Goal: Transaction & Acquisition: Purchase product/service

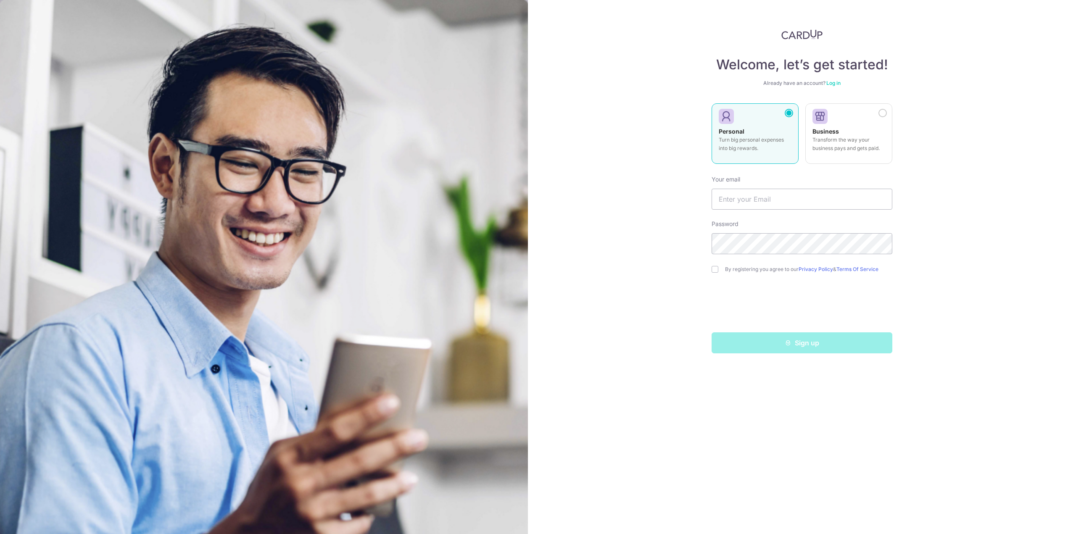
click at [764, 137] on p "Turn big personal expenses into big rewards." at bounding box center [755, 144] width 73 height 17
click at [748, 195] on input "text" at bounding box center [802, 199] width 181 height 21
type input "hong0167302875@gmail.com"
click at [634, 307] on div "Welcome, let’s get started! Already have an account? Log in Personal Turn big p…" at bounding box center [802, 267] width 548 height 534
click at [968, 289] on div "Welcome, let’s get started! Already have an account? Log in Personal Turn big p…" at bounding box center [802, 267] width 548 height 534
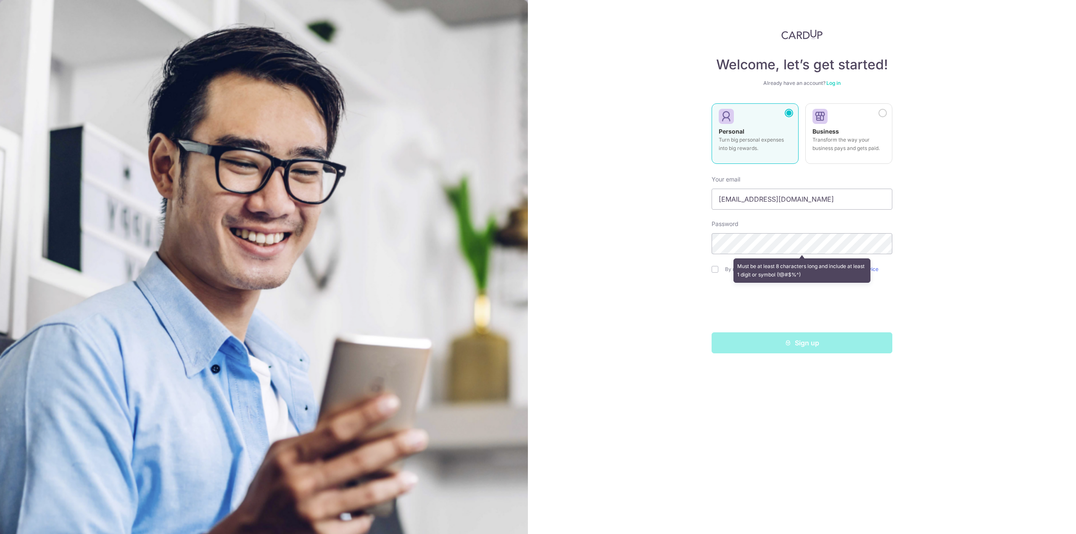
click at [644, 272] on div "Welcome, let’s get started! Already have an account? Log in Personal Turn big p…" at bounding box center [802, 267] width 548 height 534
click at [655, 320] on div "Welcome, let’s get started! Already have an account? Log in Personal Turn big p…" at bounding box center [802, 267] width 548 height 534
click at [657, 296] on div "Welcome, let’s get started! Already have an account? Log in Personal Turn big p…" at bounding box center [802, 267] width 548 height 534
click at [740, 267] on label "By registering you agree to our Privacy Policy & Terms Of Service" at bounding box center [808, 269] width 167 height 7
click at [716, 272] on div "By registering you agree to our Privacy Policy & Terms Of Service" at bounding box center [802, 269] width 181 height 10
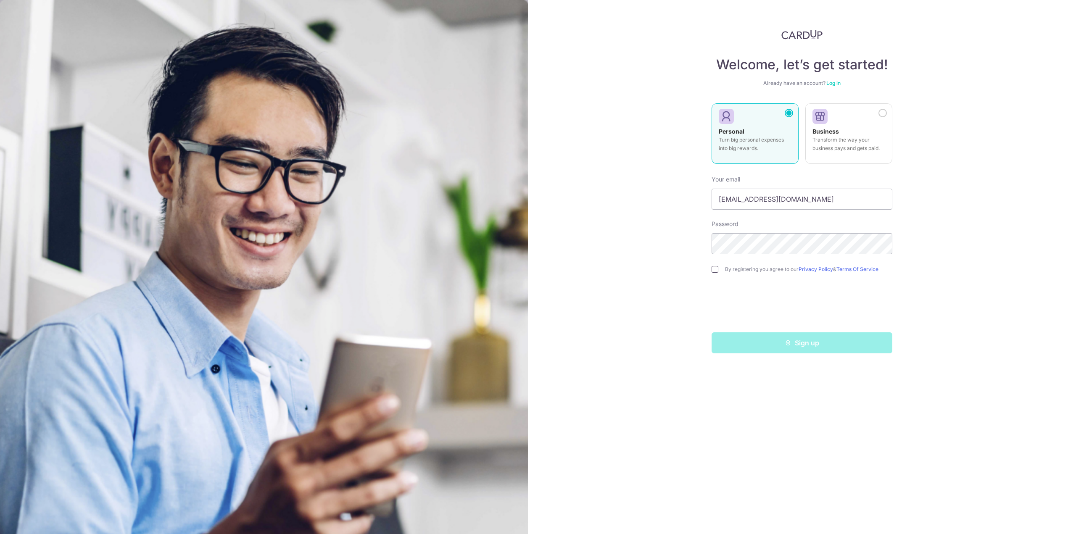
click at [714, 271] on input "checkbox" at bounding box center [715, 269] width 7 height 7
checkbox input "true"
click at [819, 343] on button "Sign up" at bounding box center [802, 342] width 181 height 21
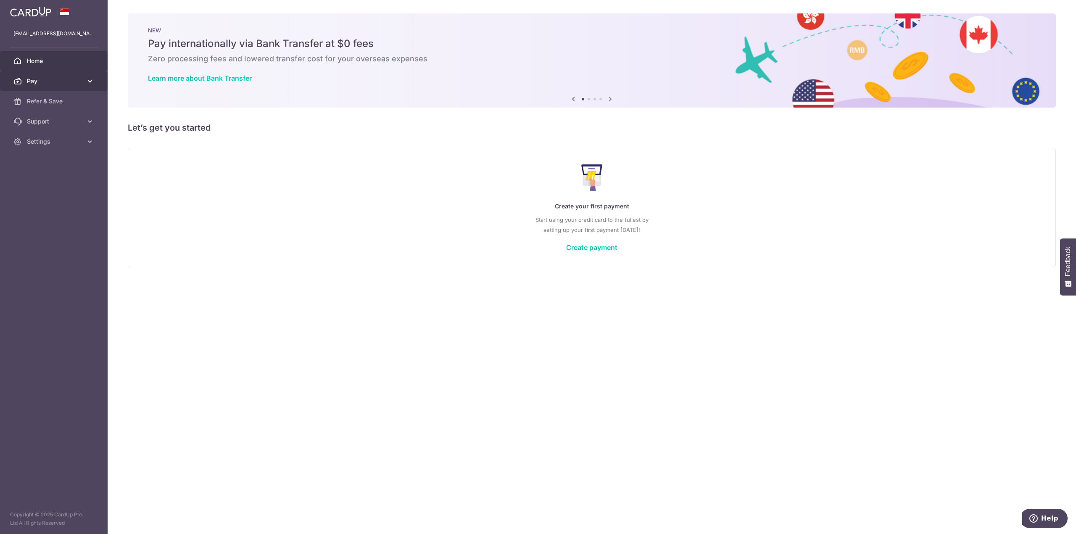
click at [70, 81] on span "Pay" at bounding box center [54, 81] width 55 height 8
click at [64, 169] on span "Refer & Save" at bounding box center [54, 172] width 55 height 8
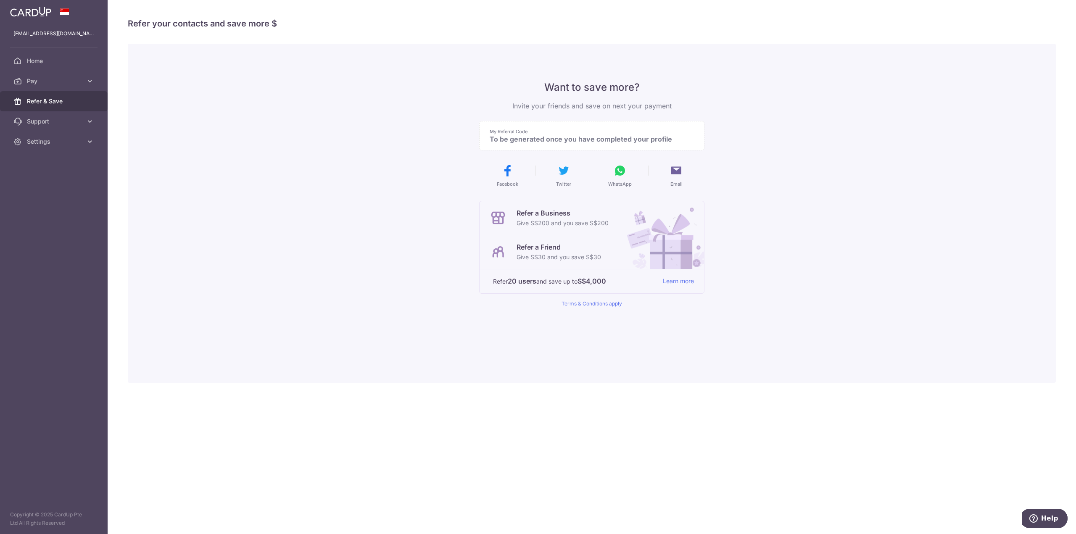
click at [530, 139] on p "To be generated once you have completed your profile" at bounding box center [589, 139] width 198 height 8
click at [516, 137] on p "To be generated once you have completed your profile" at bounding box center [589, 139] width 198 height 8
click at [60, 121] on span "Support" at bounding box center [54, 121] width 55 height 8
click at [77, 81] on span "Pay" at bounding box center [54, 81] width 55 height 8
click at [75, 67] on link "Home" at bounding box center [54, 61] width 108 height 20
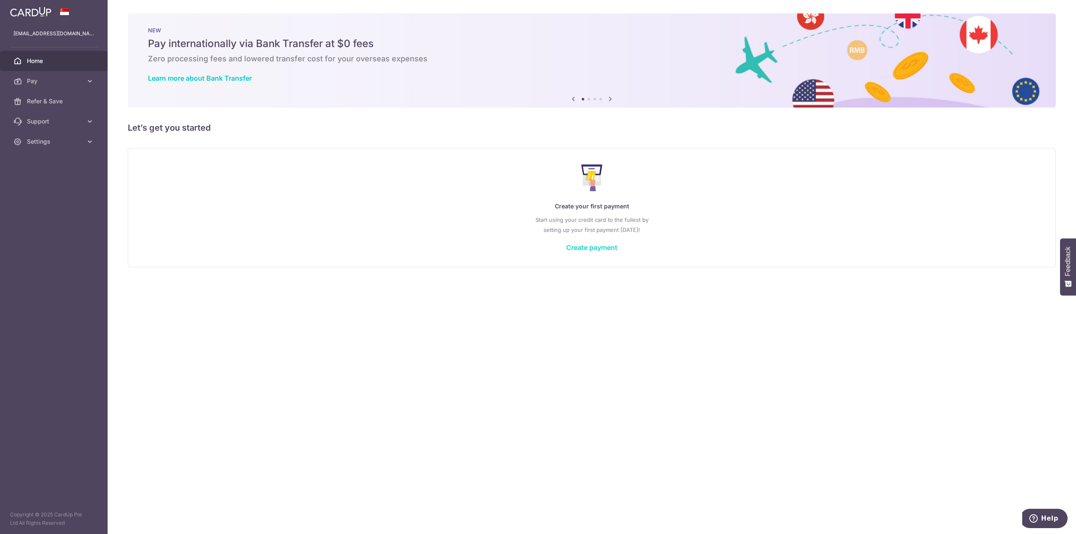
click at [579, 249] on link "Create payment" at bounding box center [591, 247] width 51 height 8
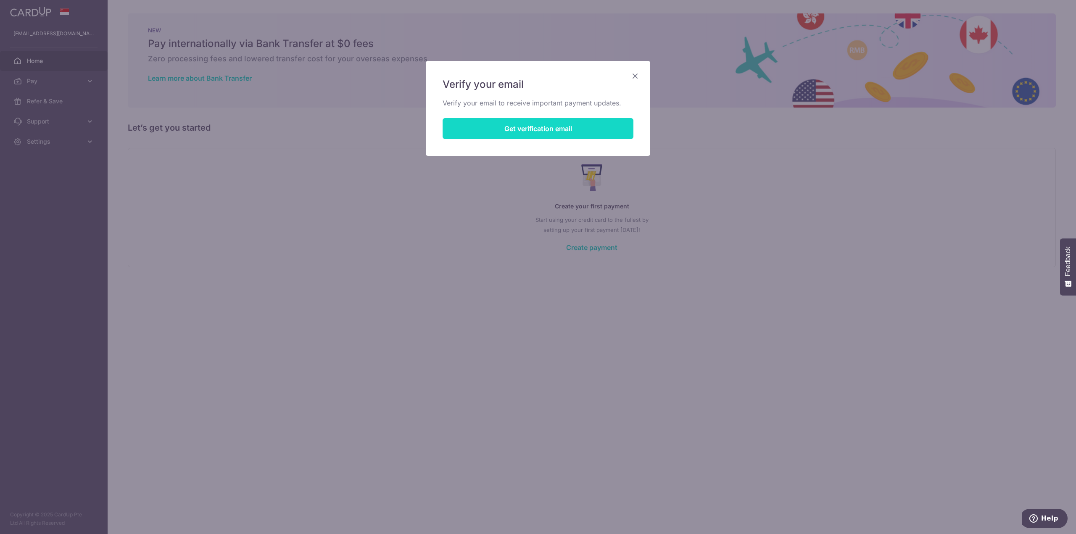
click at [567, 121] on button "Get verification email" at bounding box center [538, 128] width 191 height 21
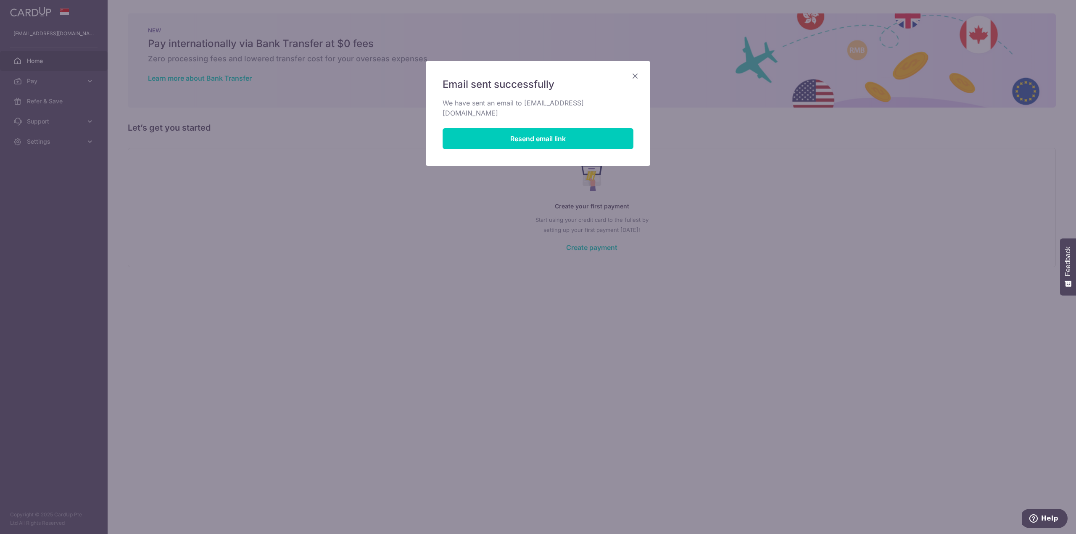
click at [640, 74] on icon "Close" at bounding box center [635, 76] width 10 height 11
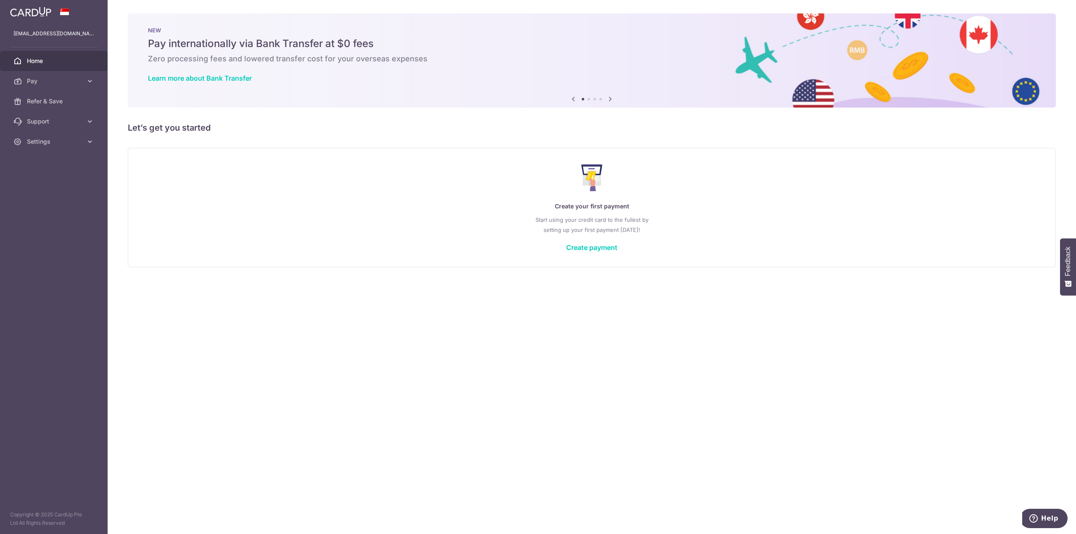
click at [289, 316] on div "× Pause Schedule Pause all future payments in this series Pause just this one p…" at bounding box center [592, 267] width 968 height 534
click at [601, 249] on link "Create payment" at bounding box center [591, 247] width 51 height 8
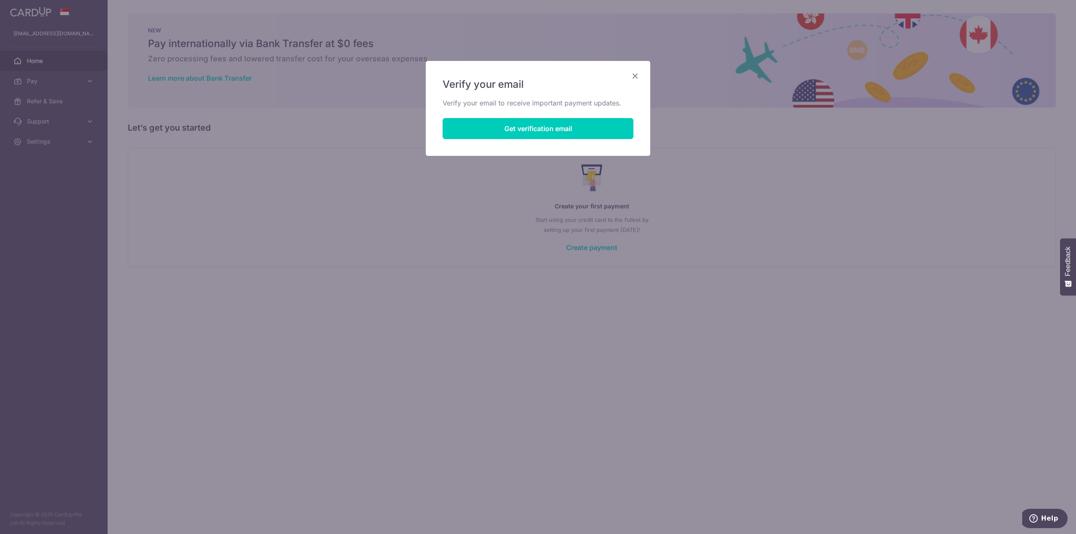
click at [636, 76] on icon "Close" at bounding box center [635, 76] width 10 height 11
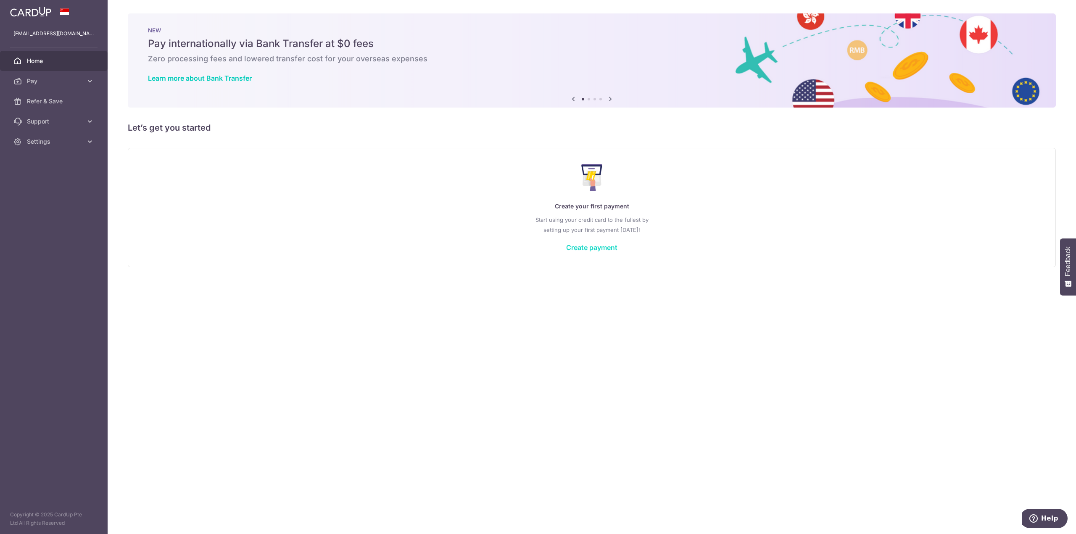
click at [602, 248] on link "Create payment" at bounding box center [591, 247] width 51 height 8
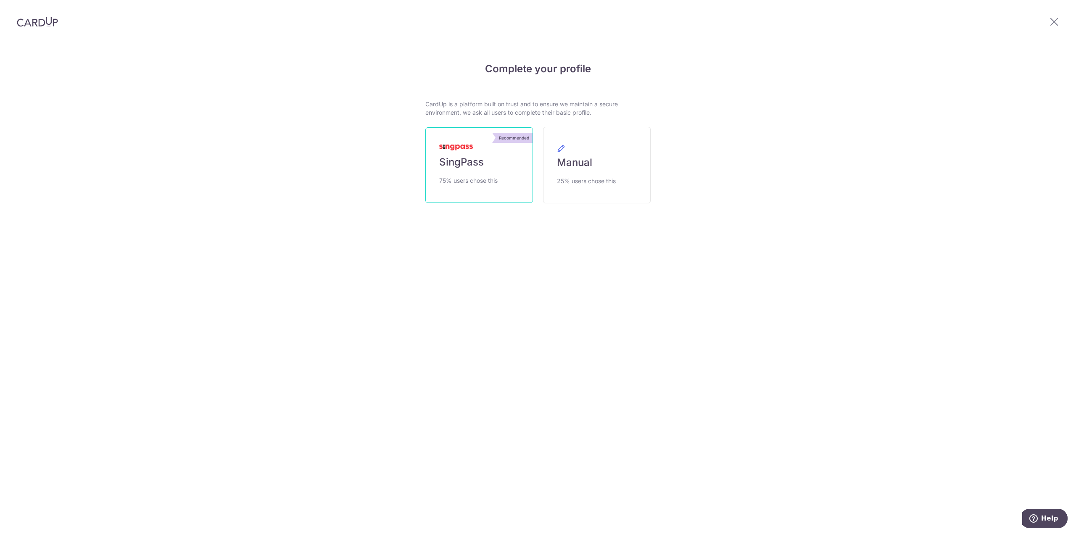
click at [503, 191] on link "Recommended SingPass 75% users chose this" at bounding box center [479, 165] width 108 height 76
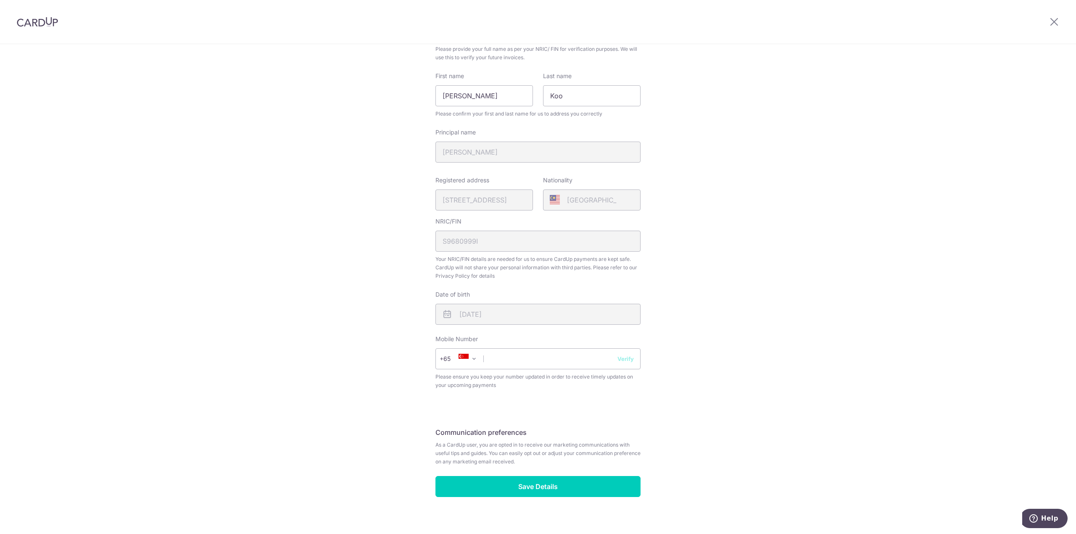
scroll to position [88, 0]
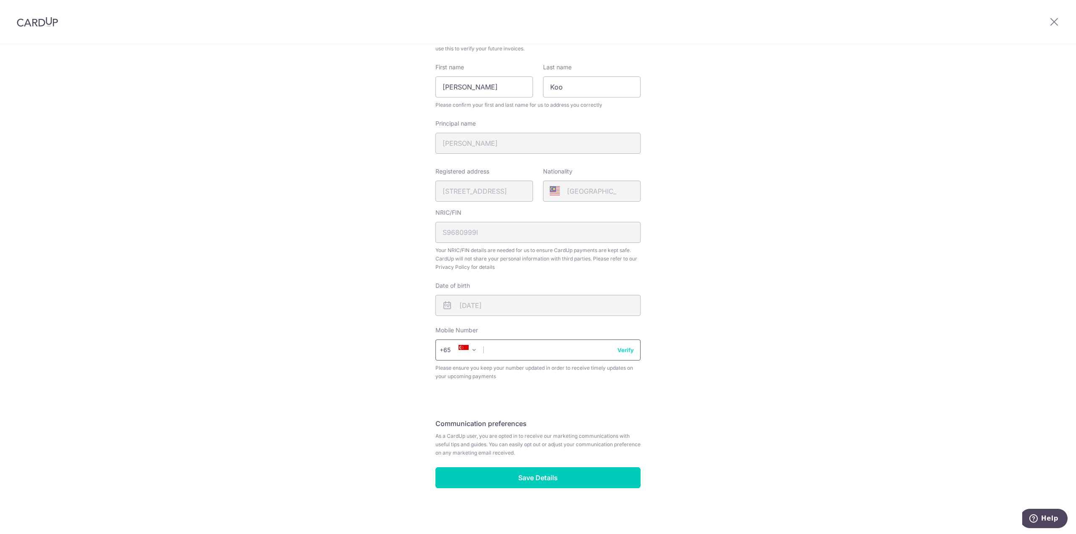
click at [502, 349] on input "text" at bounding box center [537, 350] width 205 height 21
type input "89194697"
click at [422, 437] on div "Review your details Your Details Please provide your full name as per your NRIC…" at bounding box center [538, 246] width 1076 height 578
click at [430, 436] on div "Review your details Your Details Please provide your full name as per your NRIC…" at bounding box center [537, 247] width 225 height 561
click at [455, 437] on span "As a CardUp user, you are opted in to receive our marketing communications with…" at bounding box center [537, 444] width 205 height 25
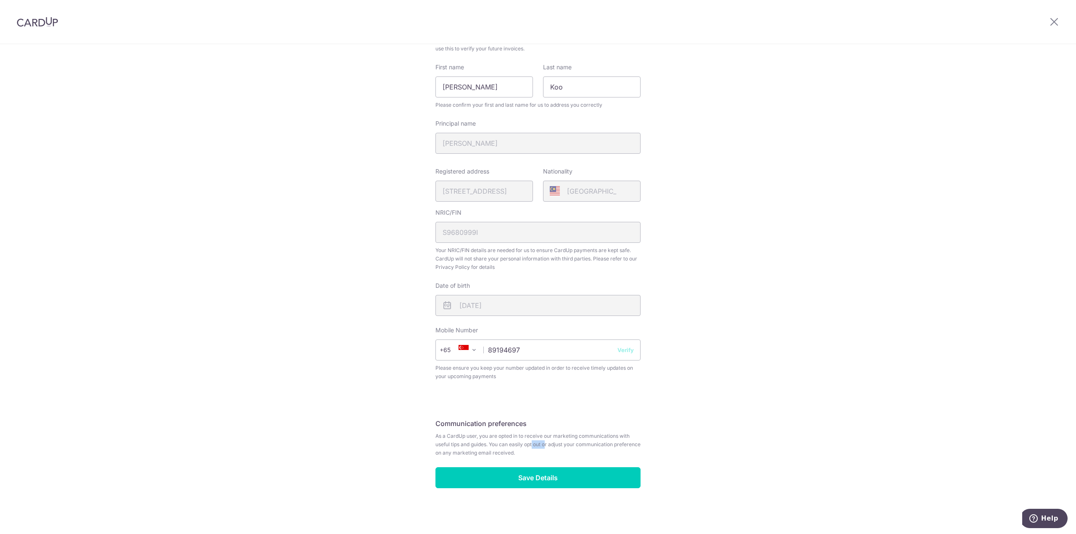
drag, startPoint x: 502, startPoint y: 441, endPoint x: 526, endPoint y: 442, distance: 24.4
click at [525, 442] on span "As a CardUp user, you are opted in to receive our marketing communications with…" at bounding box center [537, 444] width 205 height 25
click at [558, 447] on span "As a CardUp user, you are opted in to receive our marketing communications with…" at bounding box center [537, 444] width 205 height 25
click at [559, 483] on input "Save Details" at bounding box center [537, 477] width 205 height 21
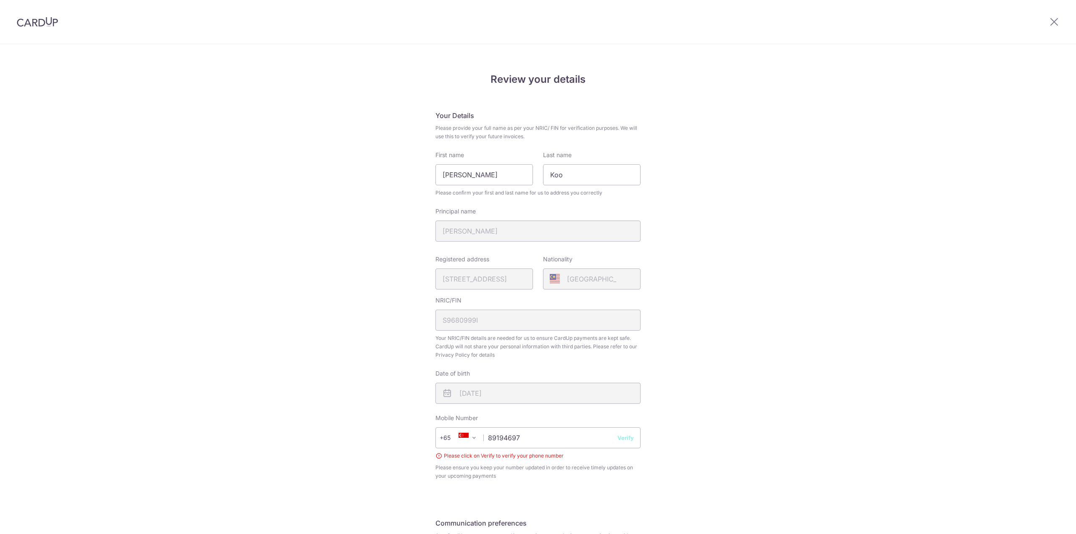
scroll to position [100, 0]
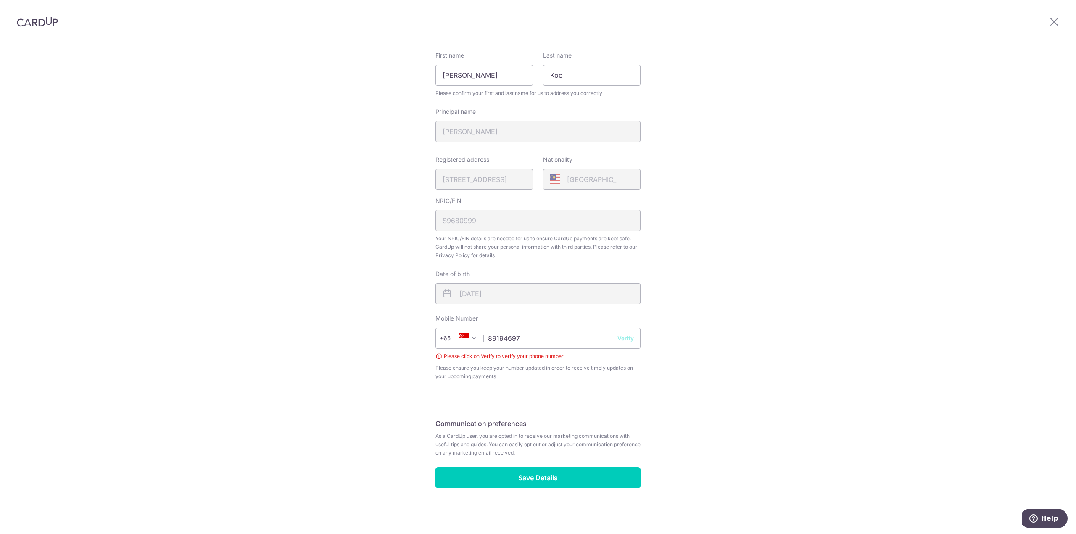
click at [619, 341] on button "Verify" at bounding box center [625, 338] width 16 height 8
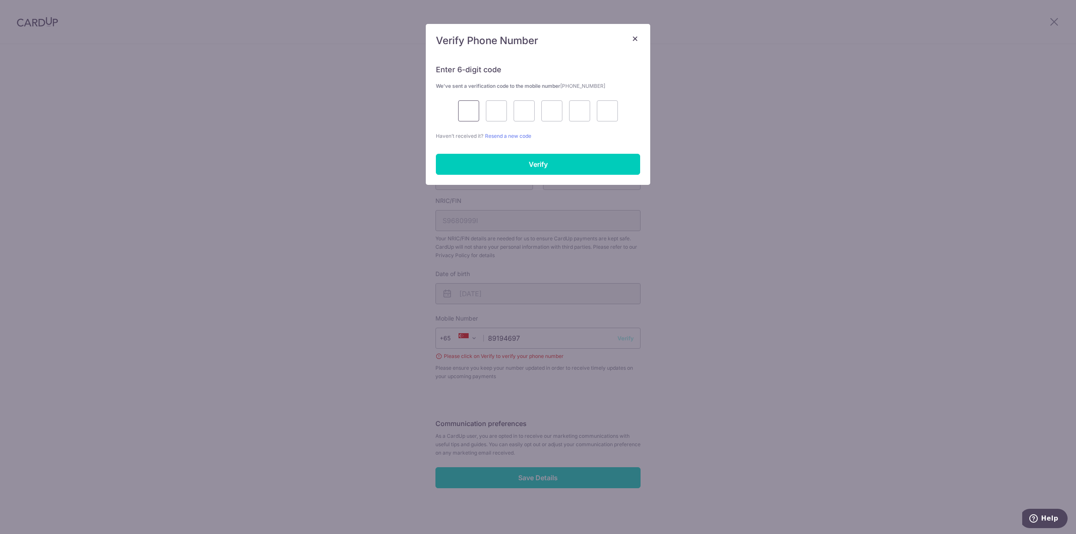
click at [468, 117] on input "text" at bounding box center [468, 110] width 21 height 21
type input "8"
type input "1"
type input "5"
type input "4"
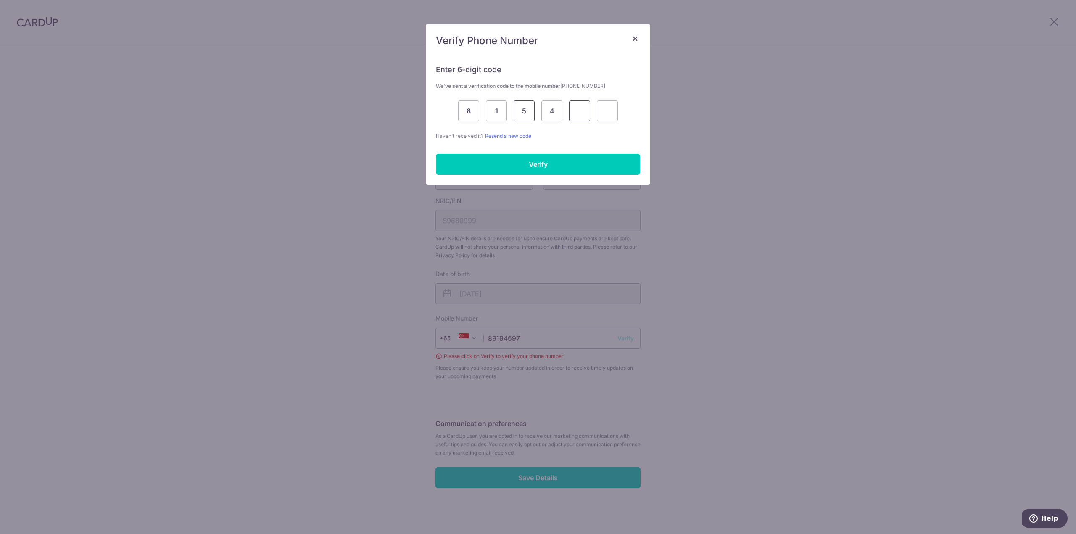
type input "8"
type input "7"
click at [536, 173] on input "Verify" at bounding box center [538, 164] width 204 height 21
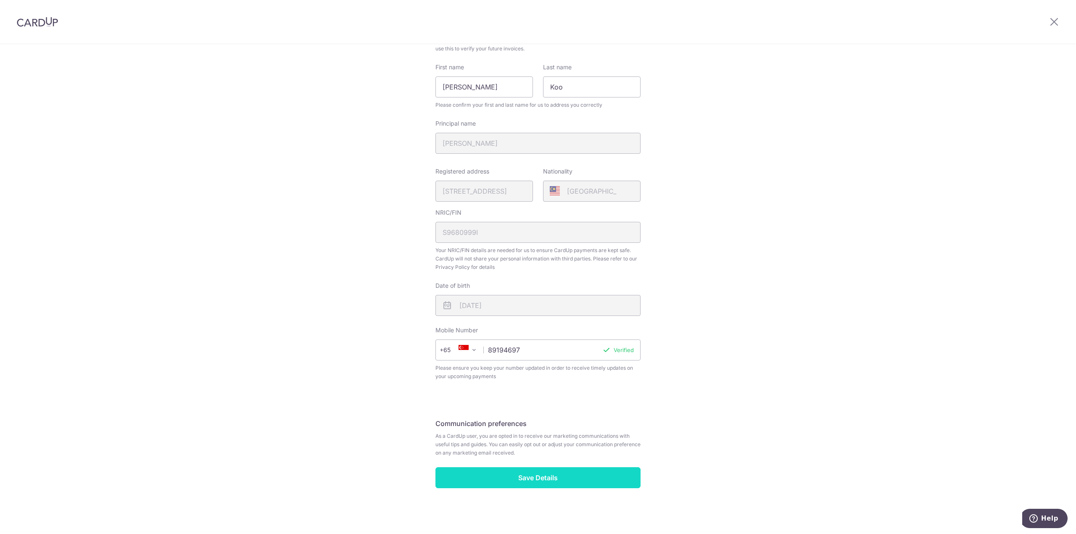
click at [501, 479] on input "Save Details" at bounding box center [537, 477] width 205 height 21
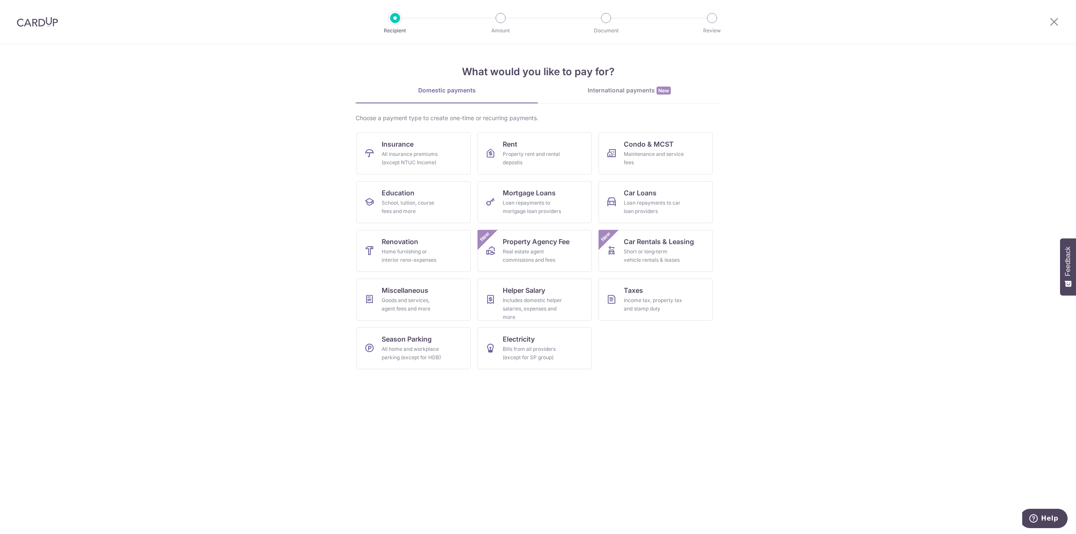
click at [537, 430] on section "What would you like to pay for? Domestic payments International payments New Ch…" at bounding box center [538, 289] width 1076 height 490
click at [540, 152] on div "Property rent and rental deposits" at bounding box center [533, 158] width 61 height 17
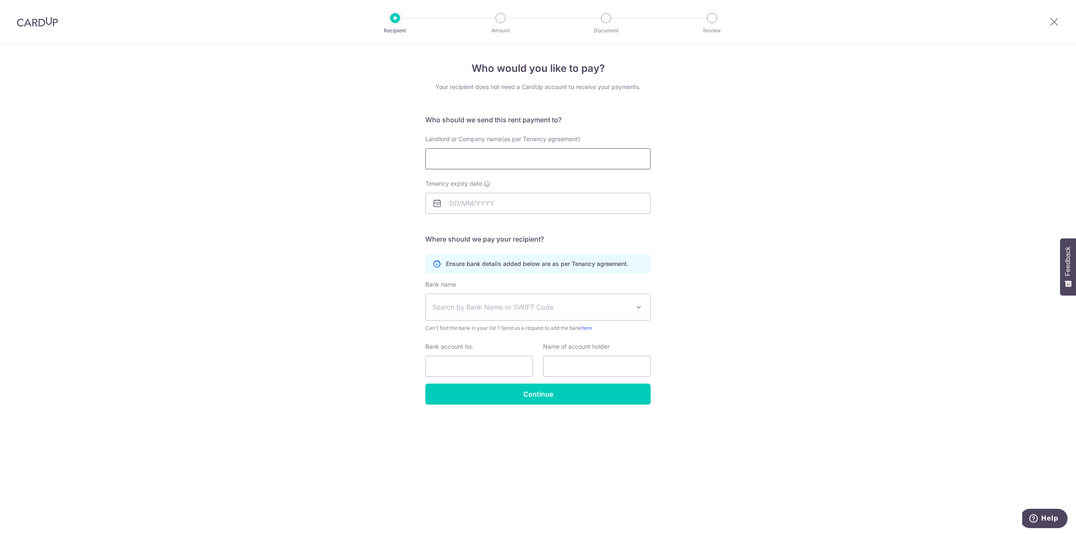
click at [508, 156] on input "Landlord or Company name(as per Tenancy agreement)" at bounding box center [537, 158] width 225 height 21
click at [338, 172] on div "Who would you like to pay? Your recipient does not need a CardUp account to rec…" at bounding box center [538, 289] width 1076 height 490
click at [358, 228] on div "Who would you like to pay? Your recipient does not need a CardUp account to rec…" at bounding box center [538, 289] width 1076 height 490
drag, startPoint x: 462, startPoint y: 266, endPoint x: 550, endPoint y: 272, distance: 88.8
click at [550, 272] on div "Ensure bank details added below are as per Tenancy agreement." at bounding box center [537, 263] width 225 height 19
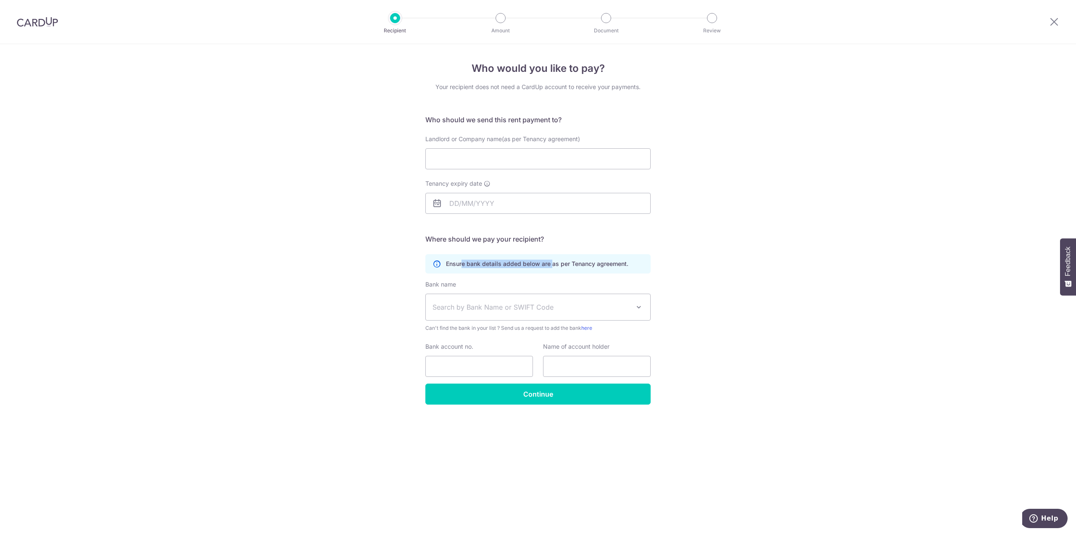
click at [542, 268] on div "Ensure bank details added below are as per Tenancy agreement." at bounding box center [537, 263] width 225 height 19
drag, startPoint x: 636, startPoint y: 271, endPoint x: 643, endPoint y: 270, distance: 6.8
click at [643, 270] on div "Ensure bank details added below are as per Tenancy agreement." at bounding box center [537, 263] width 225 height 19
click at [641, 267] on div "Ensure bank details added below are as per Tenancy agreement." at bounding box center [537, 263] width 225 height 19
drag, startPoint x: 636, startPoint y: 265, endPoint x: 446, endPoint y: 261, distance: 190.0
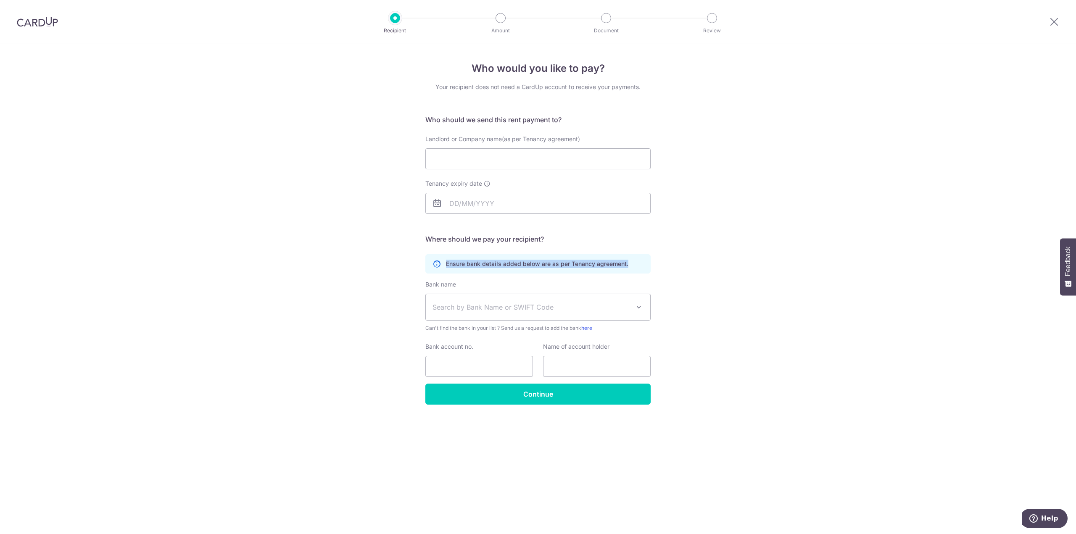
click at [446, 261] on div "Ensure bank details added below are as per Tenancy agreement." at bounding box center [537, 263] width 225 height 19
click at [435, 263] on icon at bounding box center [436, 264] width 8 height 8
drag, startPoint x: 456, startPoint y: 266, endPoint x: 558, endPoint y: 270, distance: 101.4
click at [558, 270] on div "Ensure bank details added below are as per Tenancy agreement." at bounding box center [537, 263] width 225 height 19
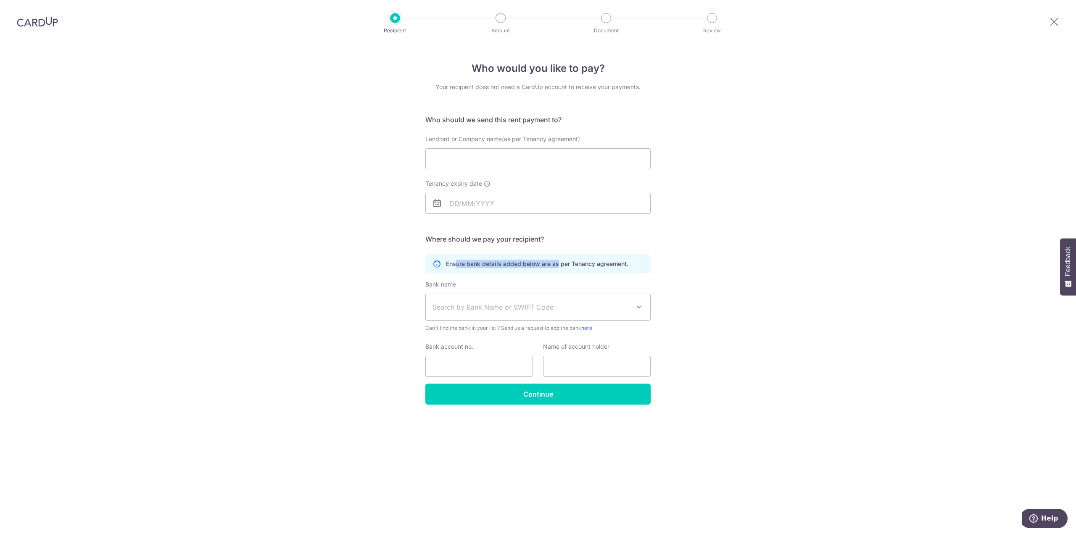
click at [558, 270] on div "Ensure bank details added below are as per Tenancy agreement." at bounding box center [537, 263] width 225 height 19
click at [250, 244] on div "Who would you like to pay? Your recipient does not need a CardUp account to rec…" at bounding box center [538, 289] width 1076 height 490
click at [1052, 25] on icon at bounding box center [1054, 21] width 10 height 11
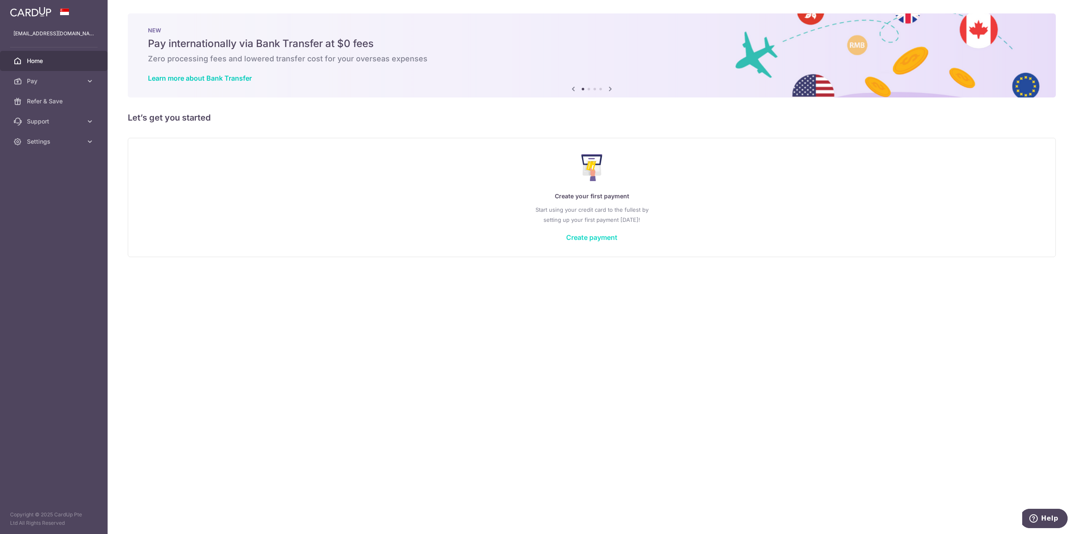
click at [594, 236] on link "Create payment" at bounding box center [591, 237] width 51 height 8
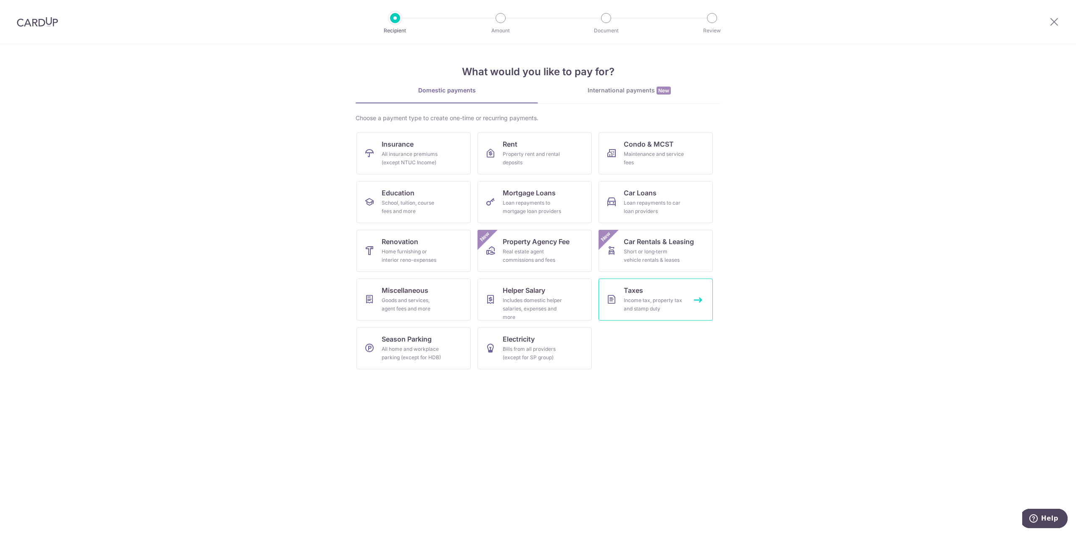
click at [657, 295] on link "Taxes Income tax, property tax and stamp duty" at bounding box center [656, 300] width 114 height 42
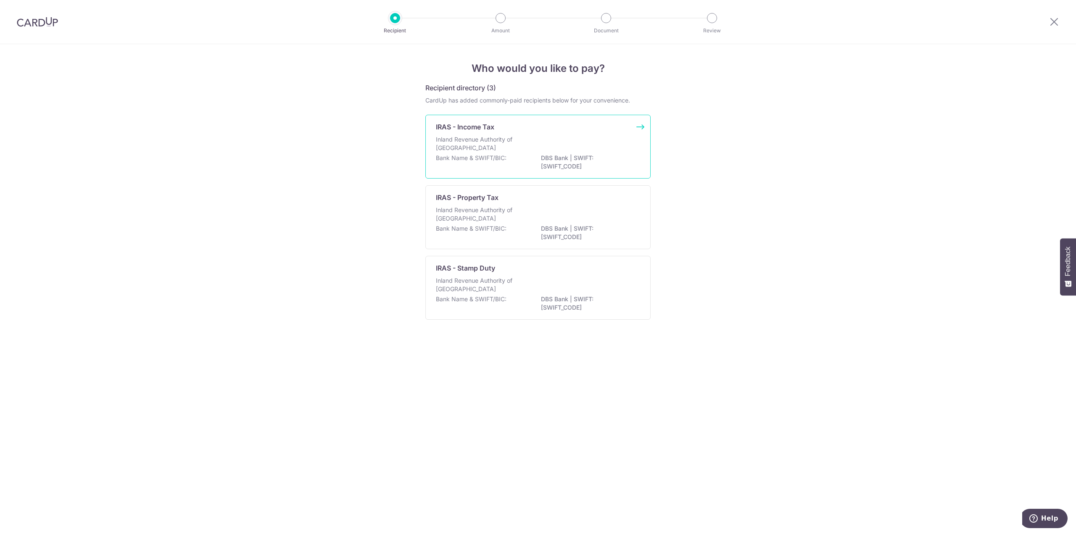
click at [499, 164] on div "Bank Name & SWIFT/BIC: DBS Bank | SWIFT: [SWIFT_CODE]" at bounding box center [538, 163] width 204 height 18
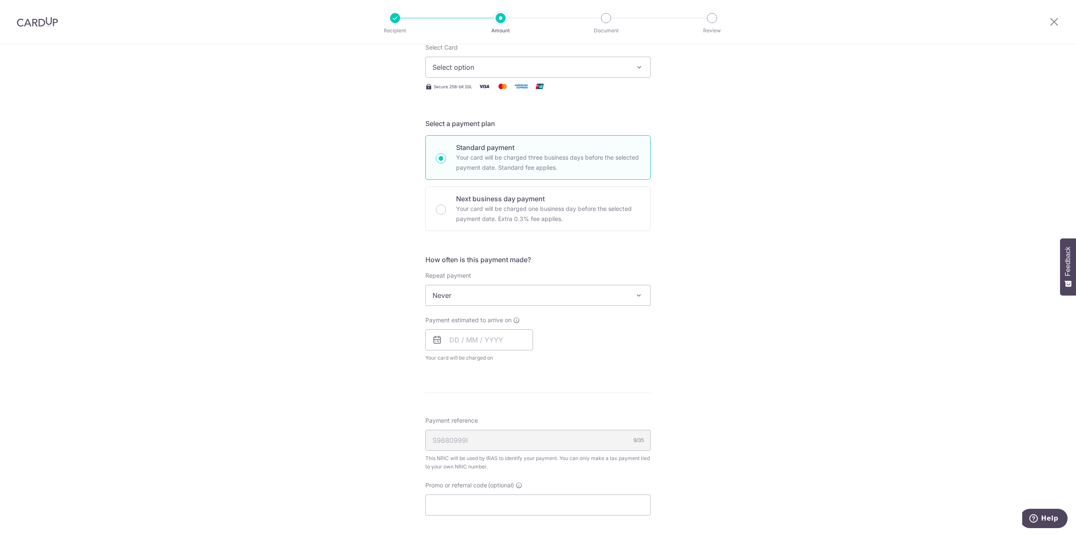
scroll to position [168, 0]
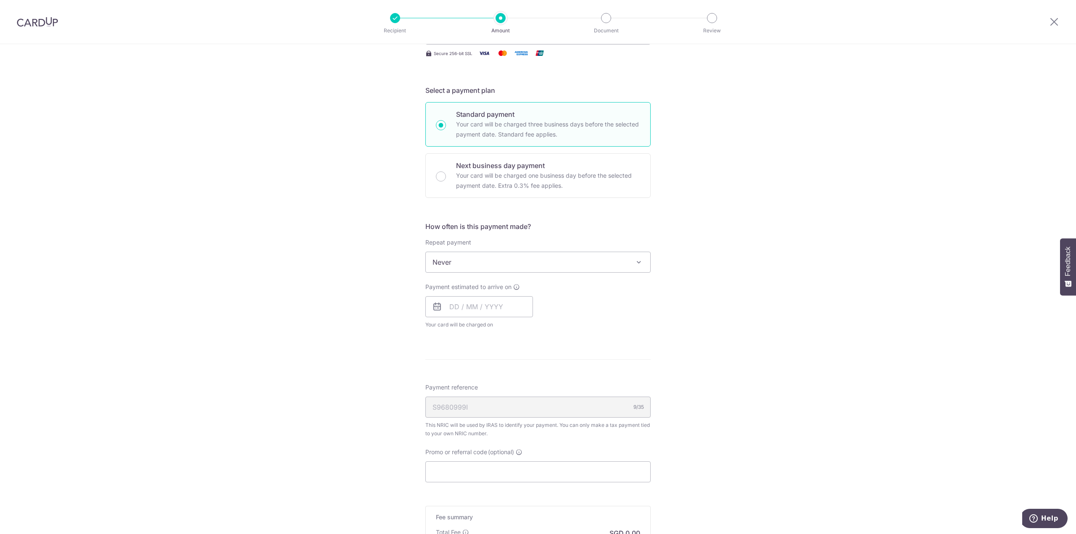
click at [583, 264] on span "Never" at bounding box center [538, 262] width 224 height 20
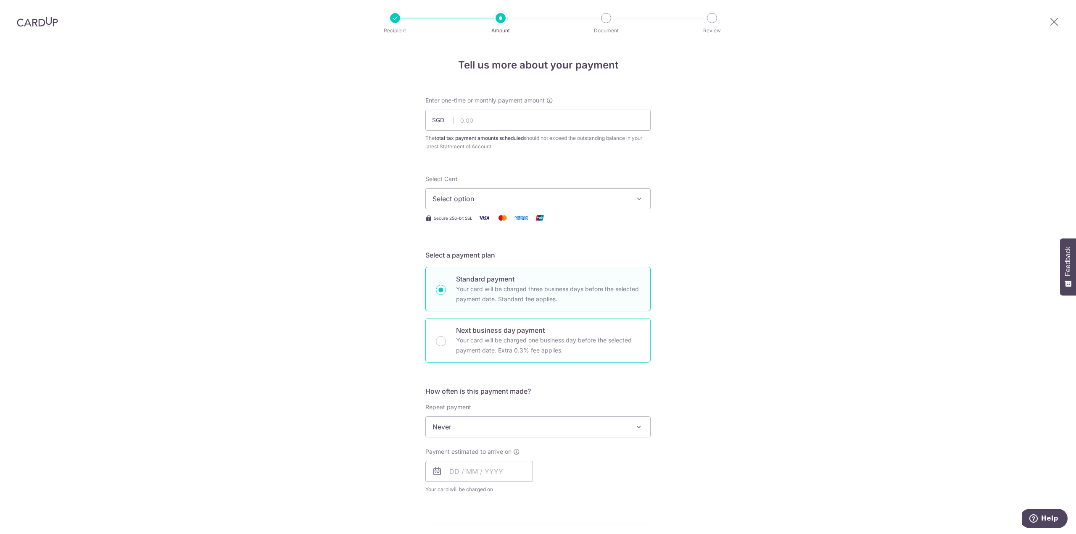
scroll to position [0, 0]
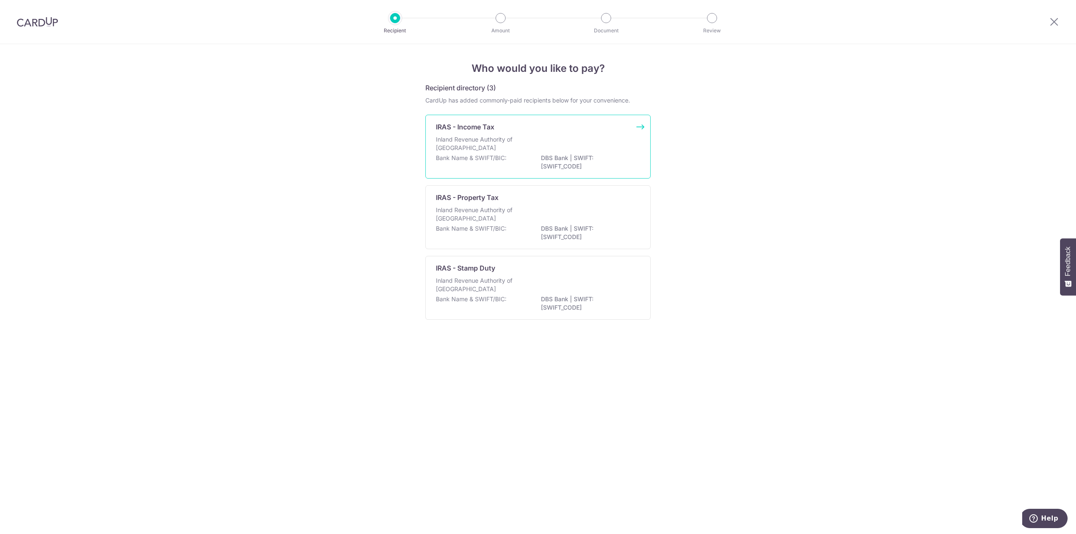
drag, startPoint x: 607, startPoint y: 158, endPoint x: 589, endPoint y: 150, distance: 19.8
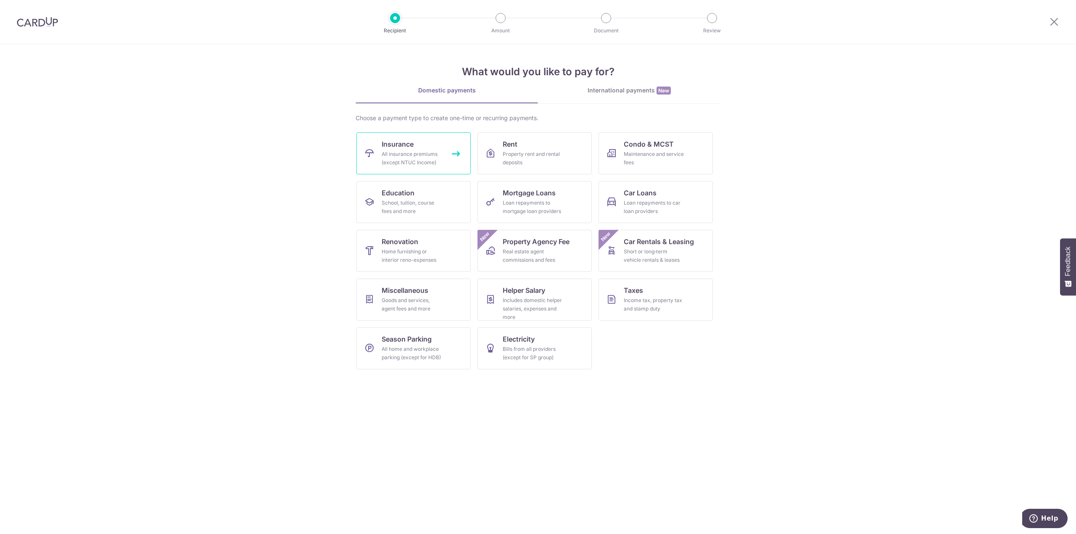
click at [404, 161] on div "All insurance premiums (except NTUC Income)" at bounding box center [412, 158] width 61 height 17
click at [422, 299] on div "Goods and services, agent fees and more" at bounding box center [412, 304] width 61 height 17
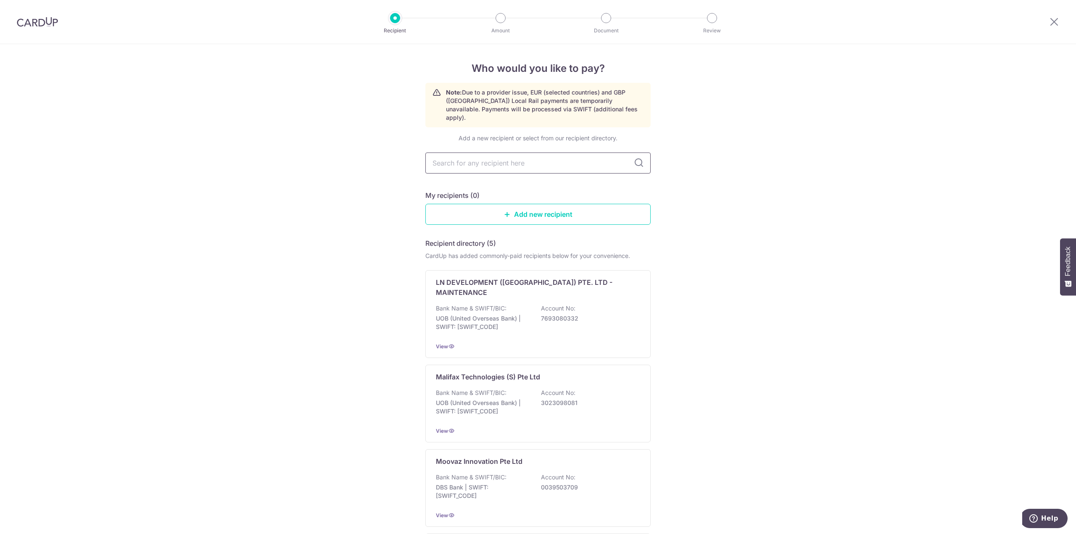
click at [535, 157] on input "text" at bounding box center [537, 163] width 225 height 21
click at [347, 193] on div "Who would you like to pay? Note: Due to a provider issue, EUR (selected countri…" at bounding box center [538, 408] width 1076 height 729
click at [487, 157] on input "text" at bounding box center [537, 163] width 225 height 21
drag, startPoint x: 462, startPoint y: 150, endPoint x: 475, endPoint y: 154, distance: 14.1
click at [462, 153] on input "text" at bounding box center [537, 163] width 225 height 21
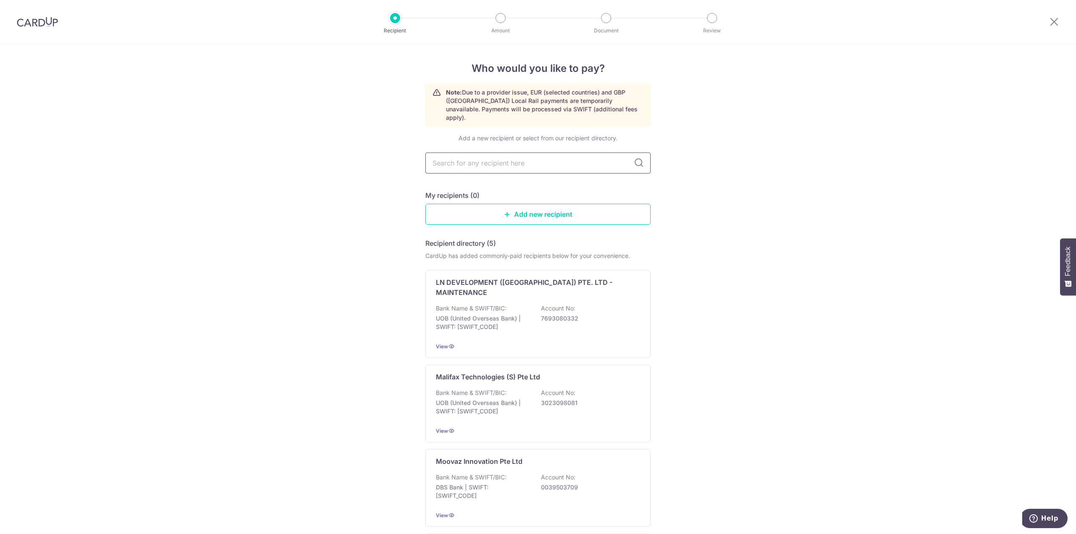
click at [561, 159] on input "text" at bounding box center [537, 163] width 225 height 21
type input "pa"
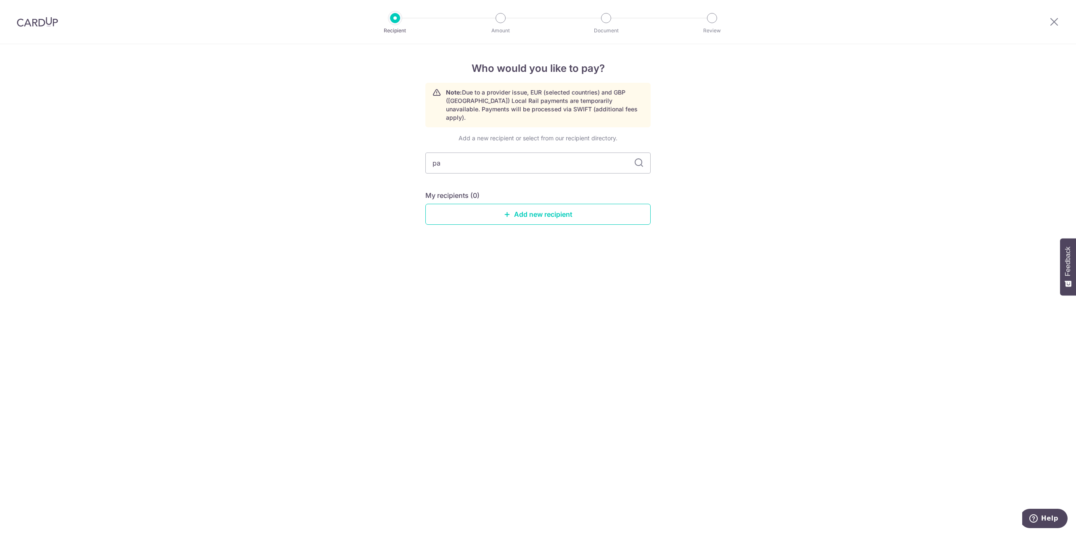
type input "p"
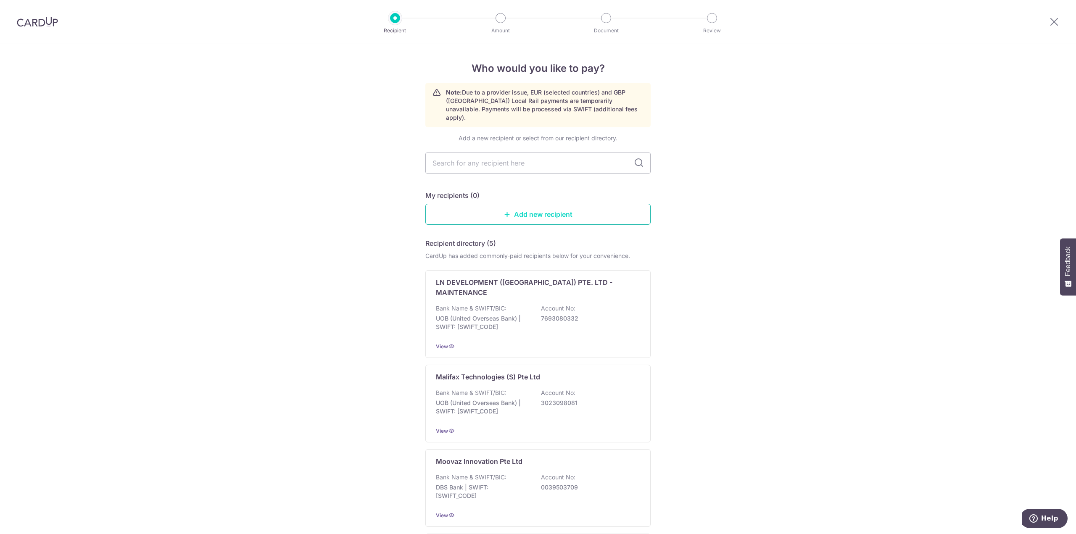
click at [527, 204] on link "Add new recipient" at bounding box center [537, 214] width 225 height 21
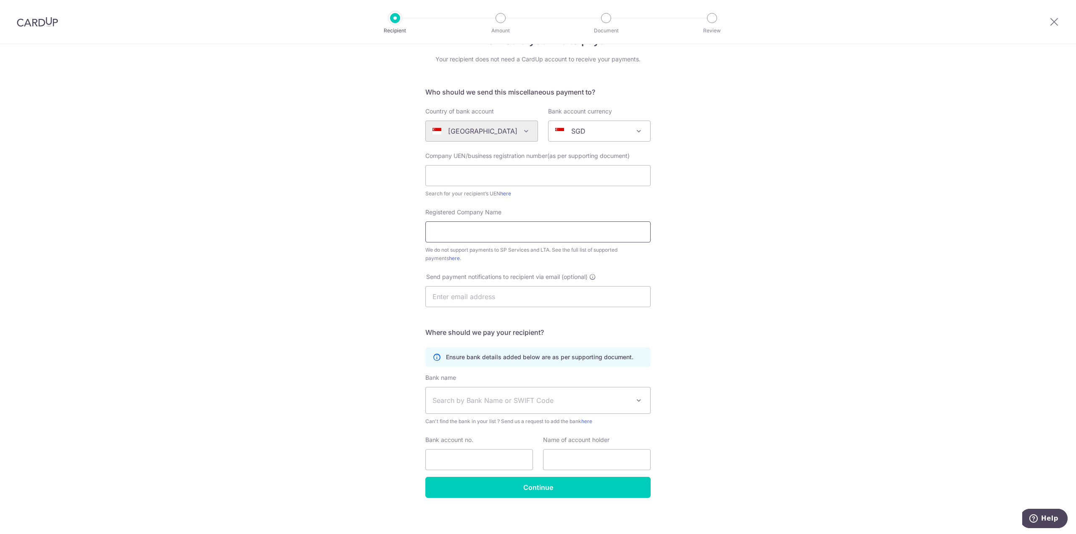
scroll to position [30, 0]
click at [487, 299] on input "text" at bounding box center [537, 294] width 225 height 21
click at [354, 318] on div "Who would you like to pay? Your recipient does not need a CardUp account to rec…" at bounding box center [538, 274] width 1076 height 521
drag, startPoint x: 569, startPoint y: 216, endPoint x: 580, endPoint y: 214, distance: 10.6
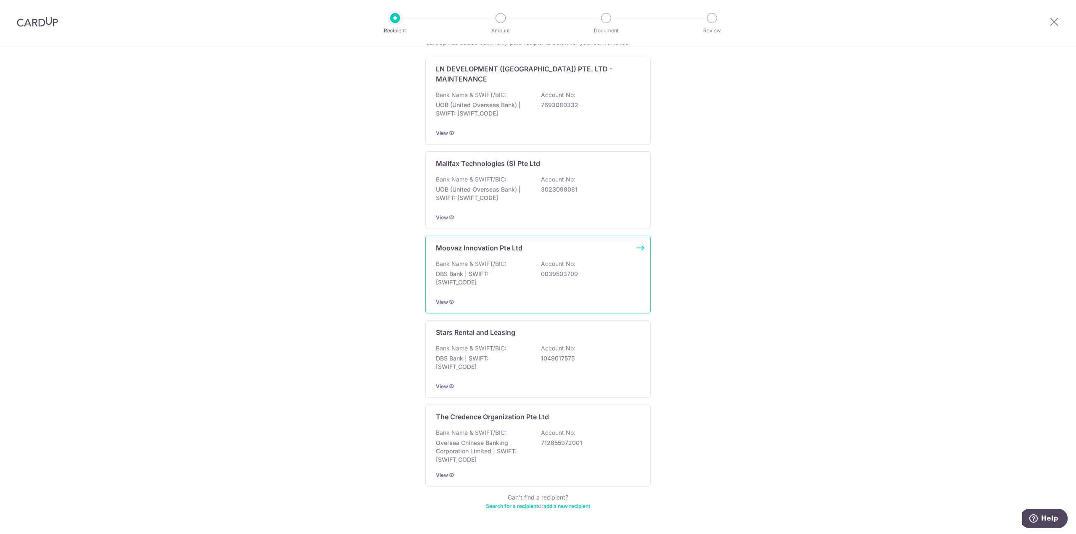
scroll to position [218, 0]
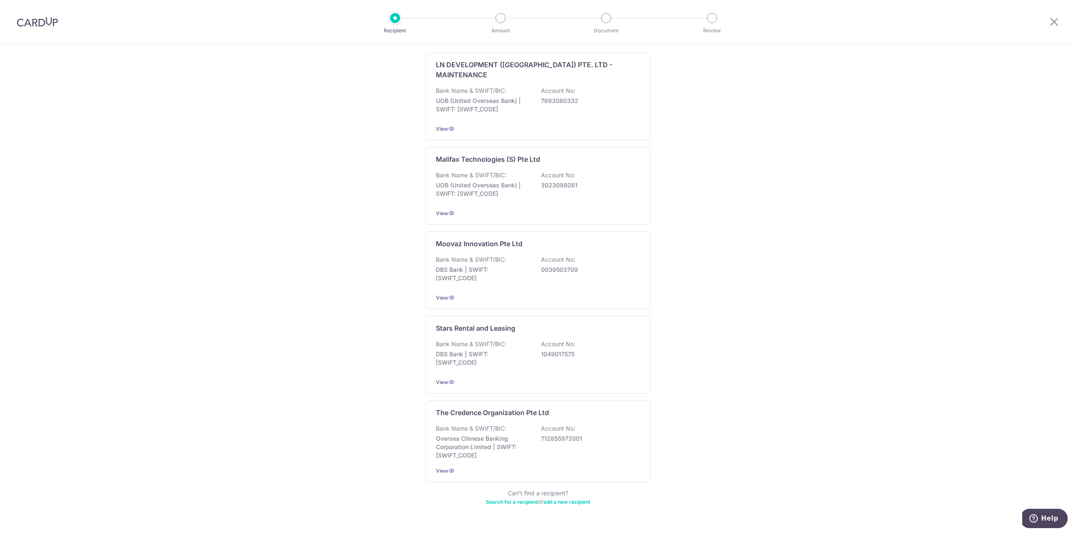
click at [550, 499] on link "add a new recipient" at bounding box center [566, 502] width 47 height 6
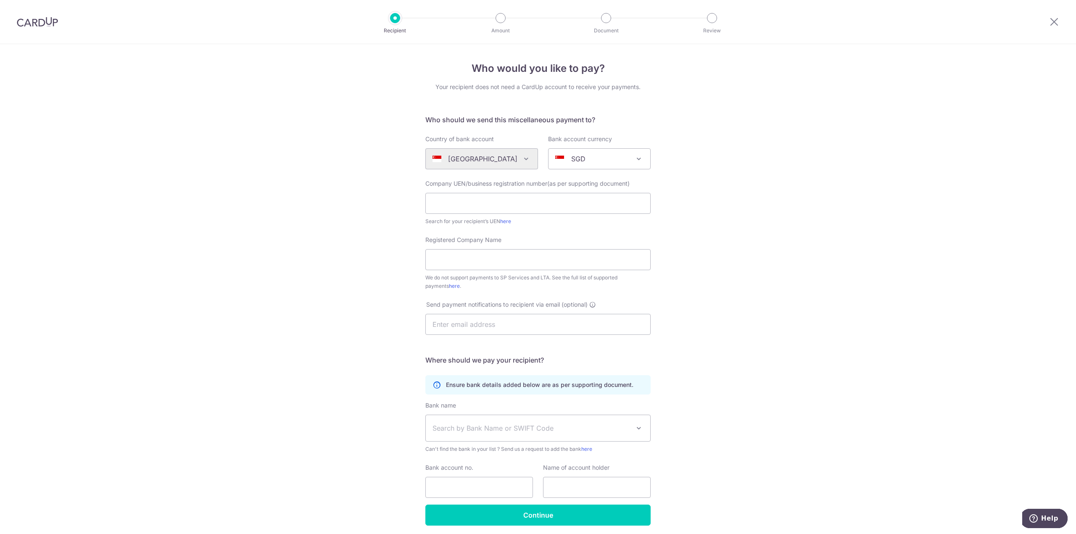
click at [582, 159] on div "SGD" at bounding box center [592, 159] width 75 height 10
click at [522, 164] on div "[GEOGRAPHIC_DATA] [GEOGRAPHIC_DATA] [GEOGRAPHIC_DATA] [GEOGRAPHIC_DATA] [GEOGRA…" at bounding box center [481, 158] width 113 height 21
click at [519, 198] on input "text" at bounding box center [537, 203] width 225 height 21
click at [556, 177] on form "Who should we send this miscellaneous payment to? Country of bank account [GEOG…" at bounding box center [537, 320] width 225 height 411
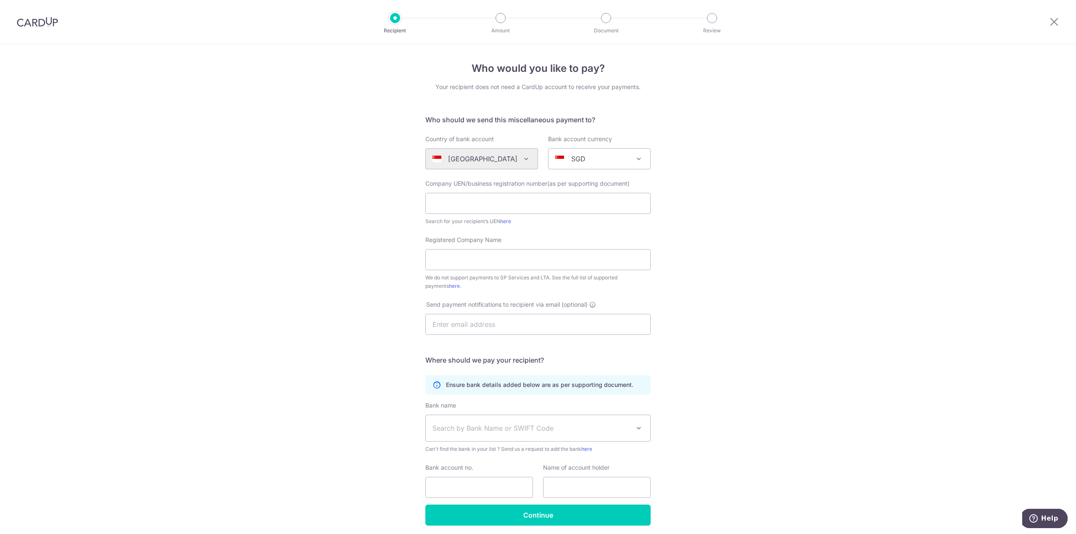
drag, startPoint x: 693, startPoint y: 171, endPoint x: 689, endPoint y: 167, distance: 5.1
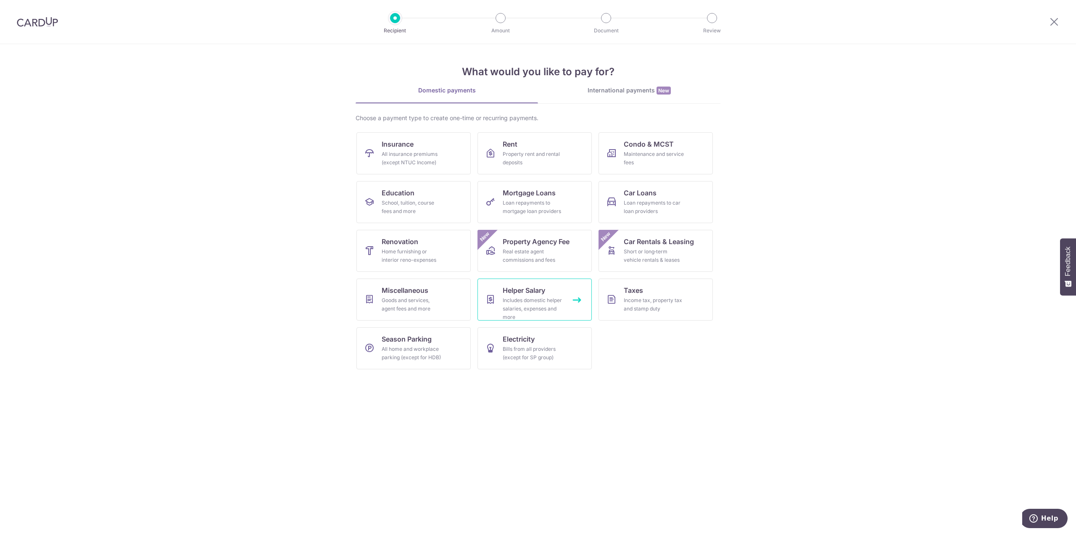
click at [542, 312] on div "Includes domestic helper salaries, expenses and more" at bounding box center [533, 308] width 61 height 25
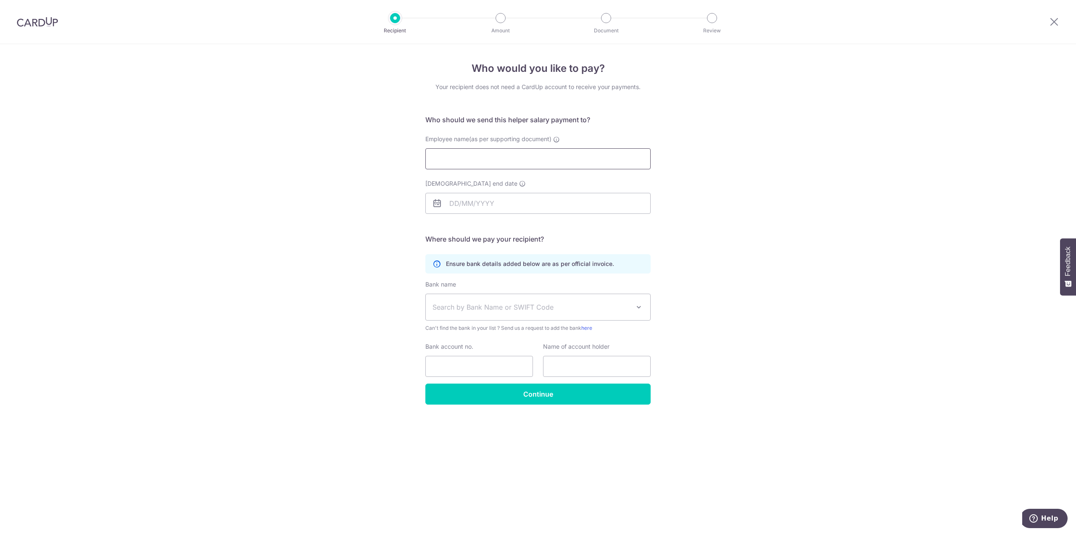
drag, startPoint x: 528, startPoint y: 175, endPoint x: 543, endPoint y: 167, distance: 16.5
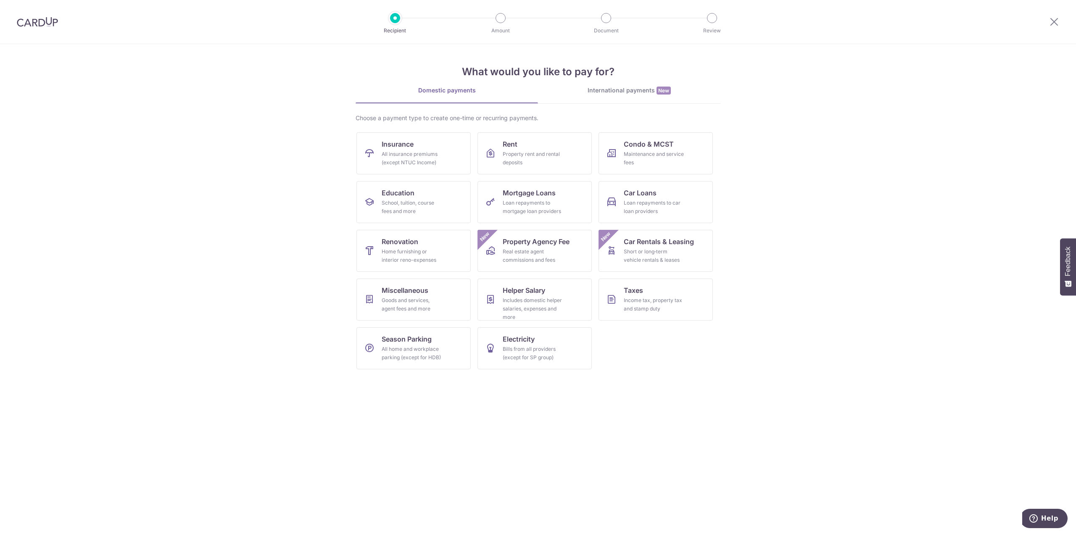
click at [625, 95] on link "International payments New" at bounding box center [629, 94] width 182 height 17
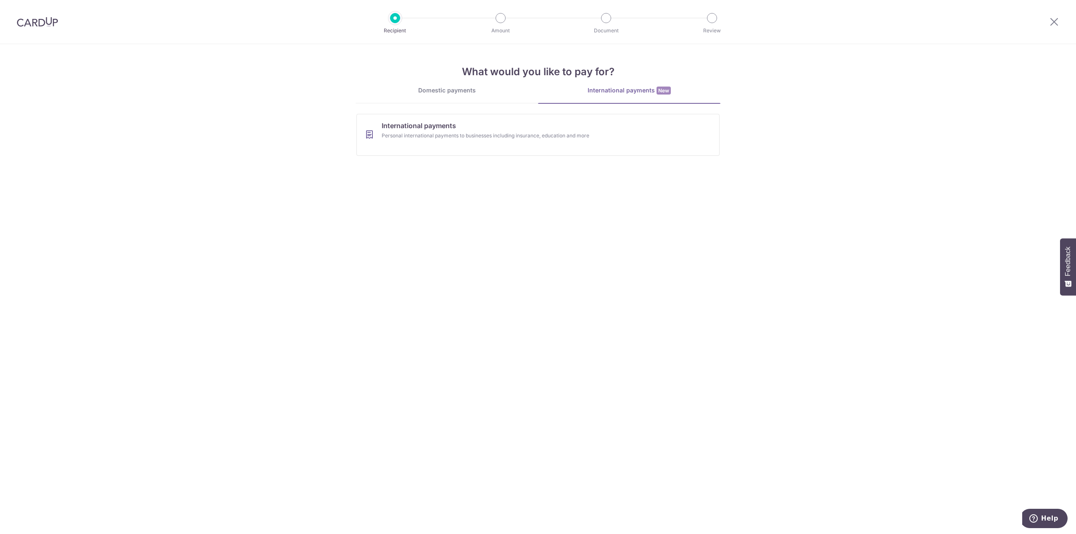
click at [466, 93] on div "Domestic payments" at bounding box center [447, 90] width 182 height 8
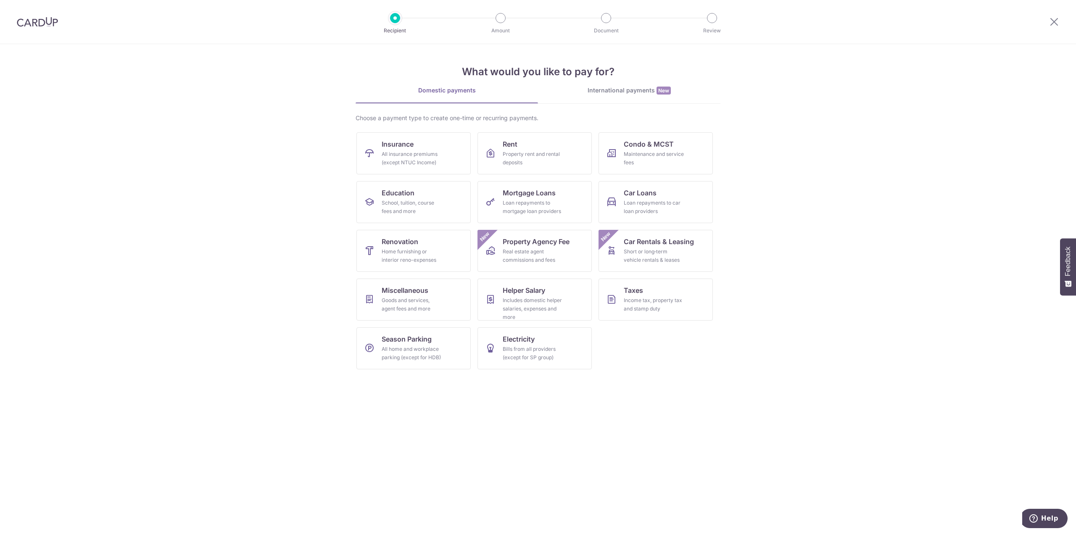
click at [911, 321] on section "What would you like to pay for? Domestic payments International payments New Ch…" at bounding box center [538, 289] width 1076 height 490
